Goal: Complete application form: Complete application form

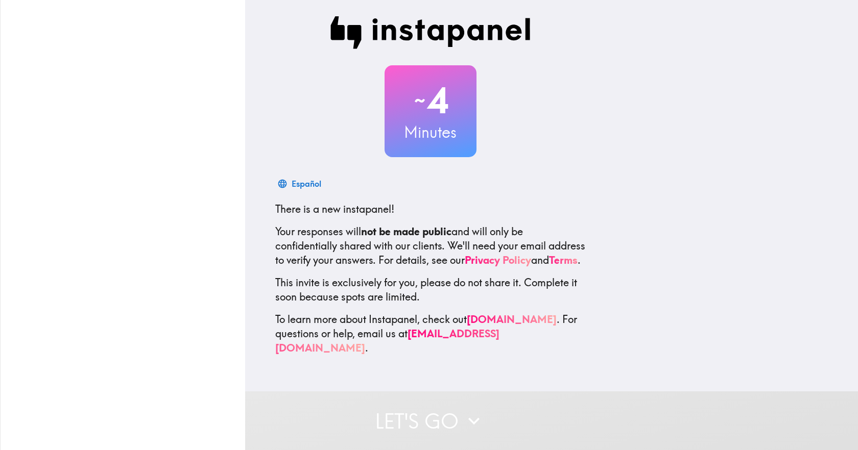
click at [414, 86] on span "~" at bounding box center [419, 100] width 14 height 31
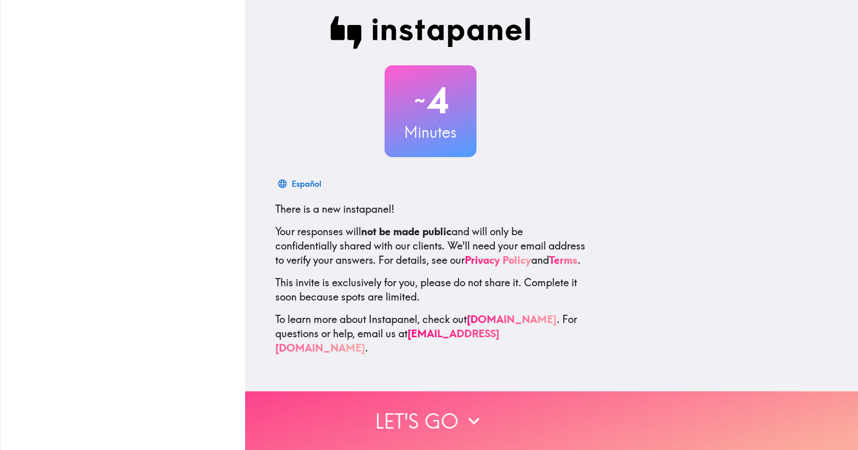
click at [464, 410] on icon "button" at bounding box center [473, 421] width 22 height 22
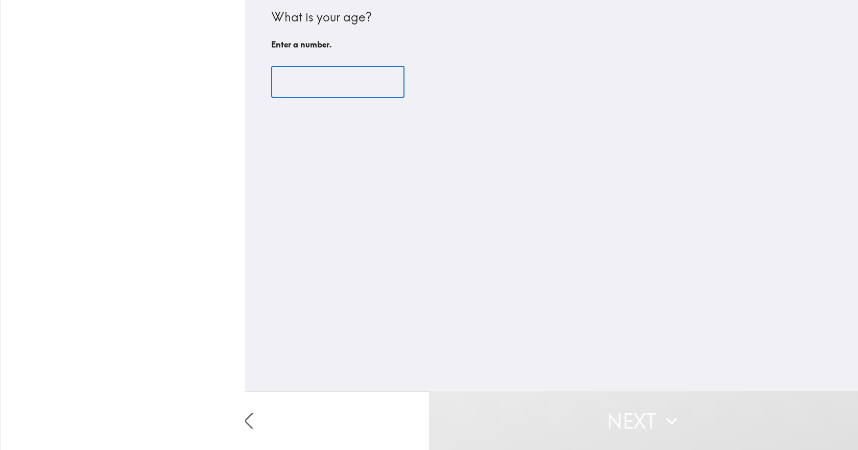
click at [333, 75] on input "number" at bounding box center [337, 82] width 133 height 32
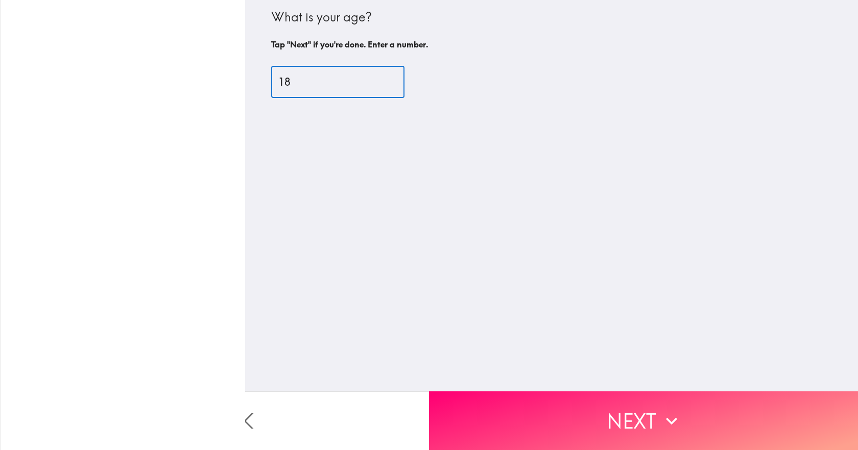
type input "18"
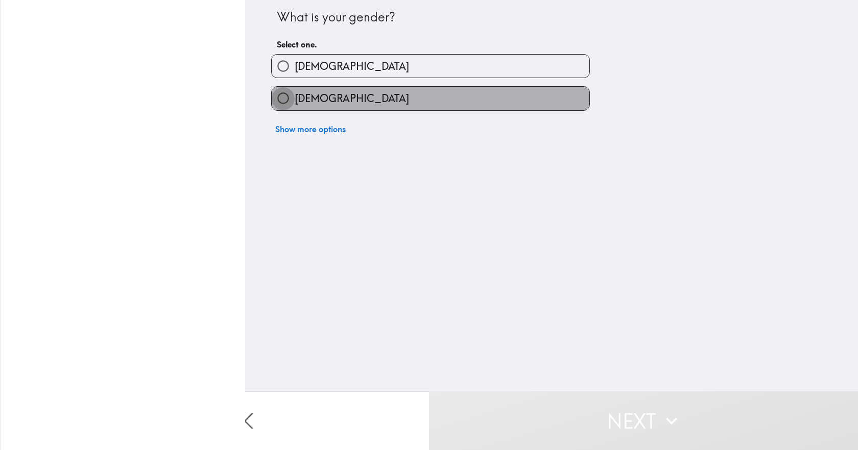
click at [283, 107] on input "[DEMOGRAPHIC_DATA]" at bounding box center [283, 98] width 23 height 23
radio input "true"
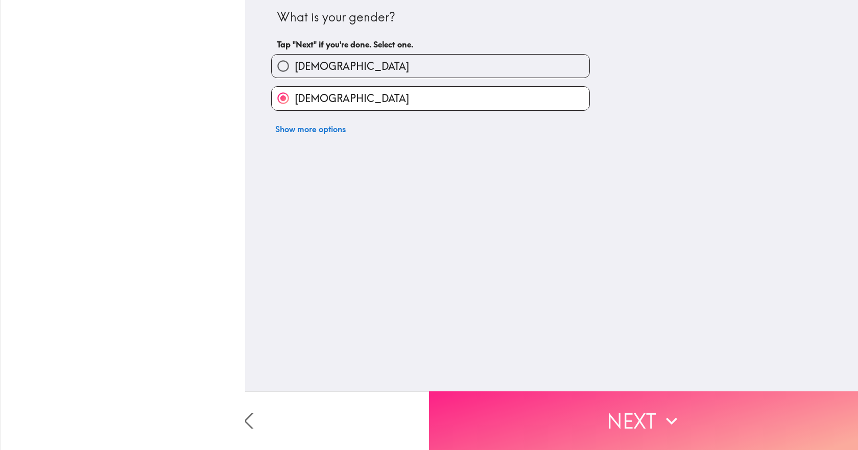
click at [500, 392] on button "Next" at bounding box center [643, 421] width 429 height 59
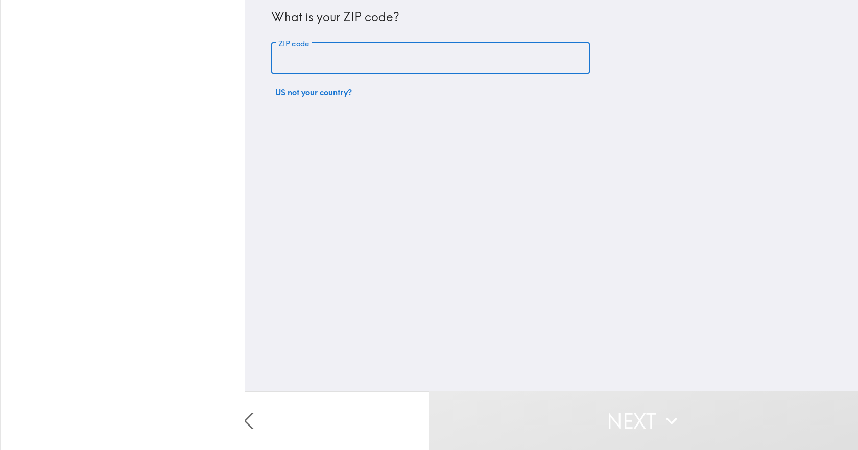
click at [335, 66] on input "ZIP code" at bounding box center [430, 59] width 319 height 32
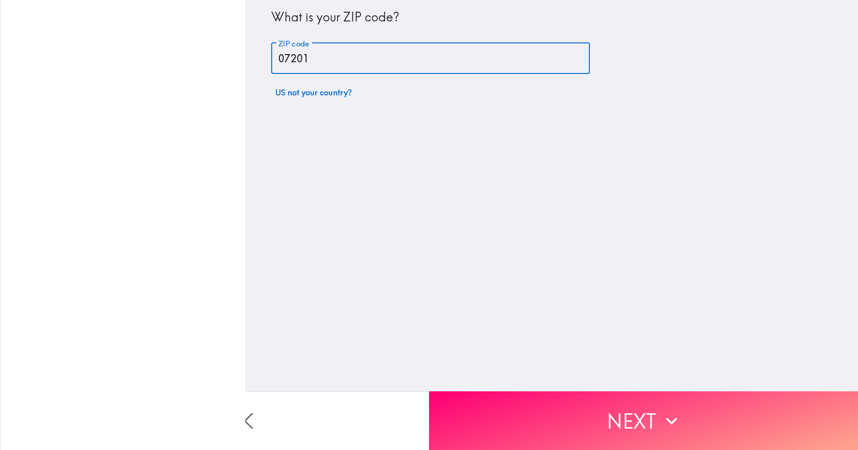
type input "07201"
